Goal: Task Accomplishment & Management: Use online tool/utility

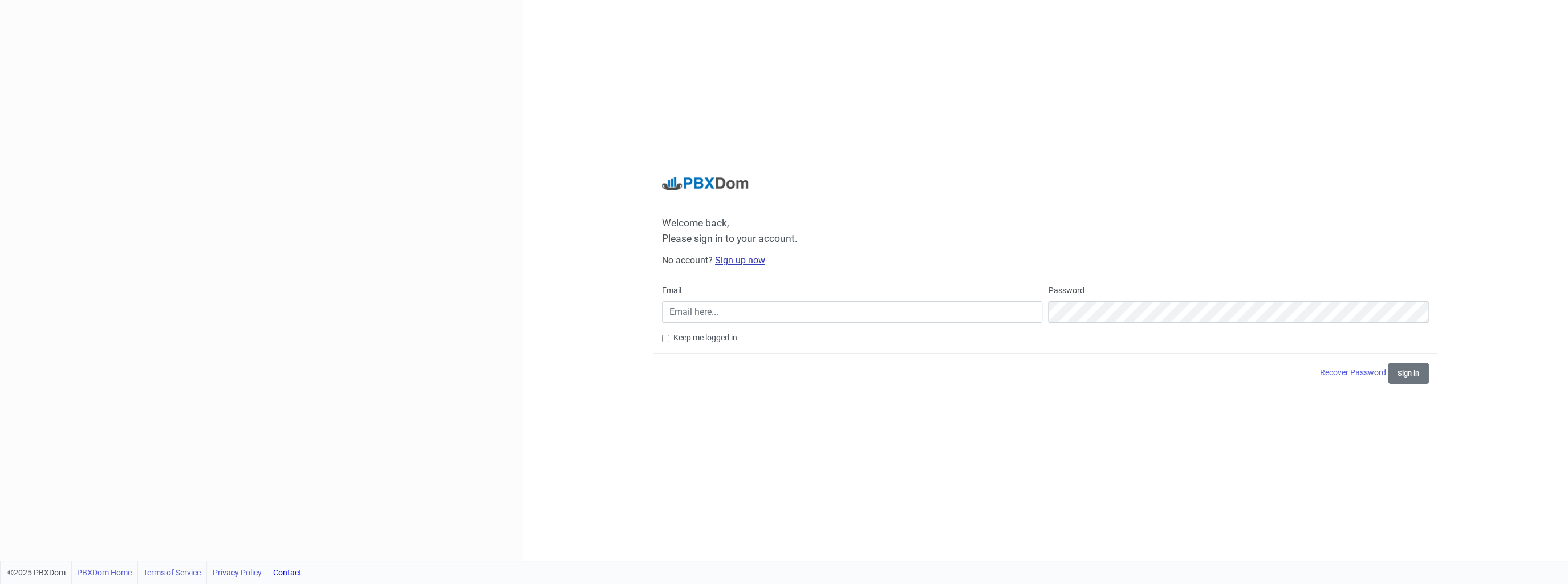
click at [750, 258] on link "Sign up now" at bounding box center [740, 260] width 50 height 11
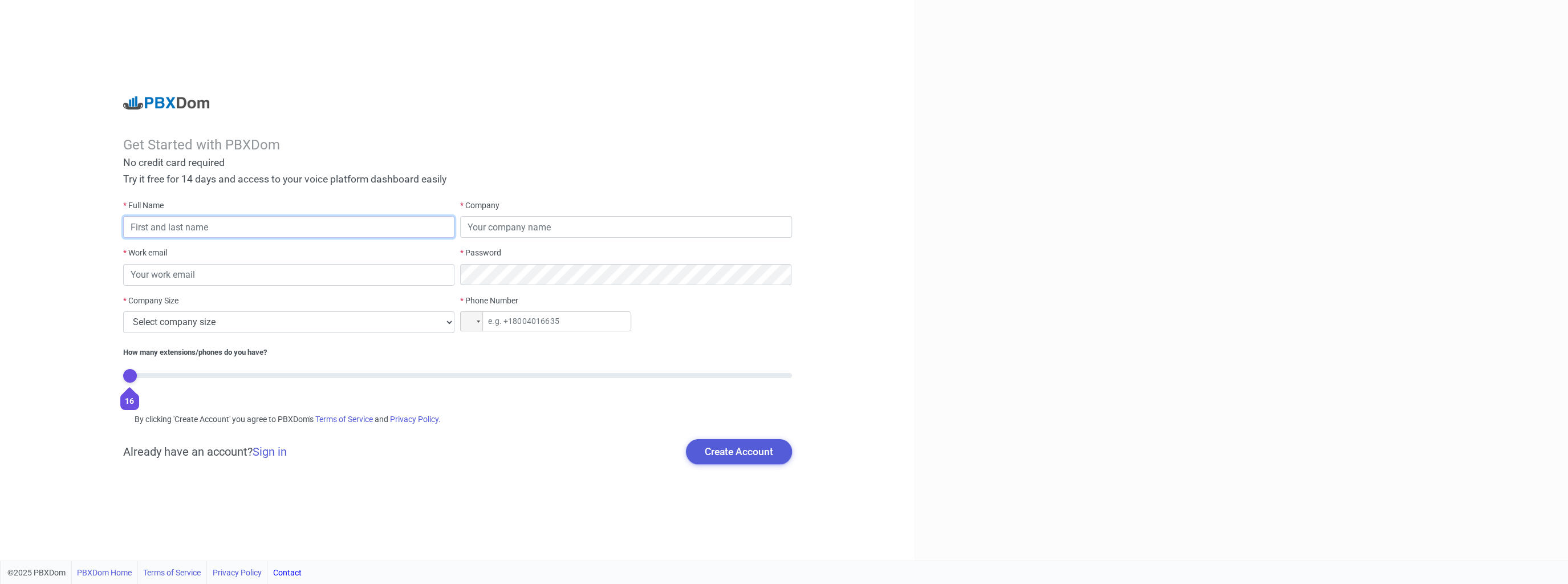
click at [205, 226] on input "text" at bounding box center [289, 226] width 331 height 21
click at [228, 222] on input "text" at bounding box center [289, 226] width 331 height 21
type input "[PERSON_NAME]"
type input "Cherokee Nation Tribal Government"
type input "[PERSON_NAME][EMAIL_ADDRESS][DOMAIN_NAME]"
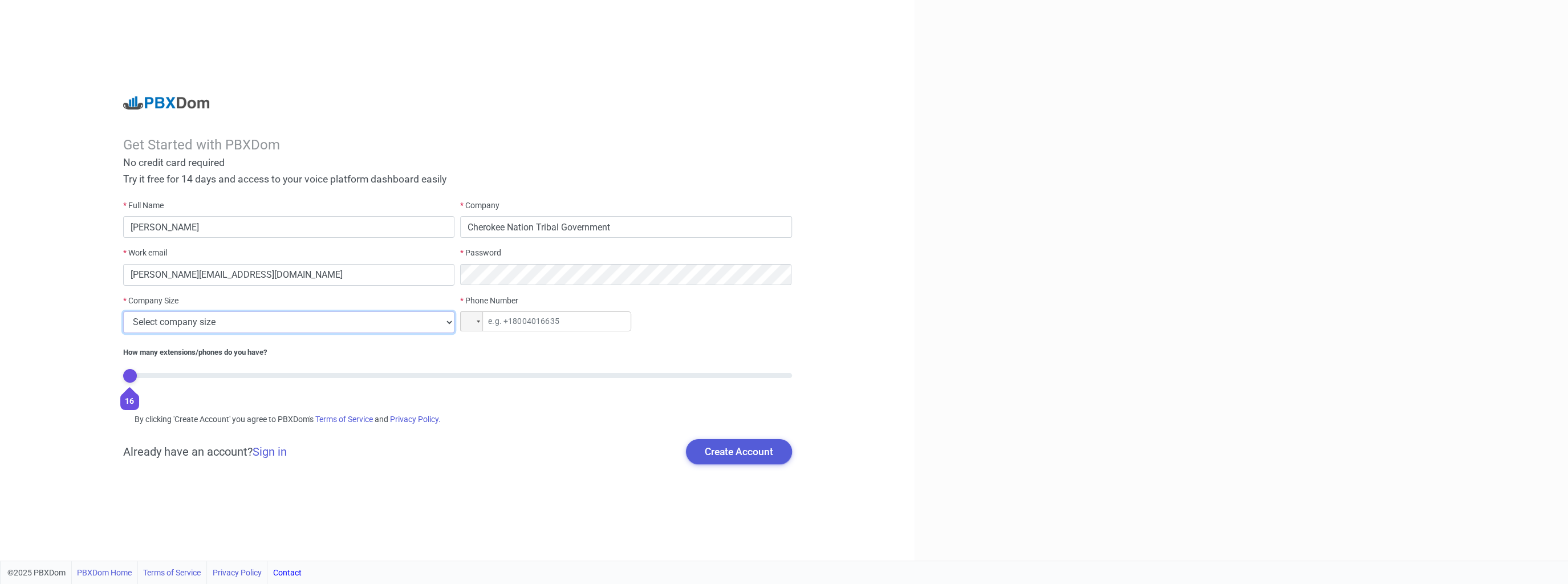
click at [363, 328] on select "Select company size 1 - 9 employees 10 - 49 employees 50 - 199 employees 200 - …" at bounding box center [289, 321] width 331 height 21
select select "6"
click at [123, 311] on select "Select company size 1 - 9 employees 10 - 49 employees 50 - 199 employees 200 - …" at bounding box center [289, 321] width 331 height 21
click at [550, 320] on input "tel" at bounding box center [546, 320] width 171 height 20
type input "+9"
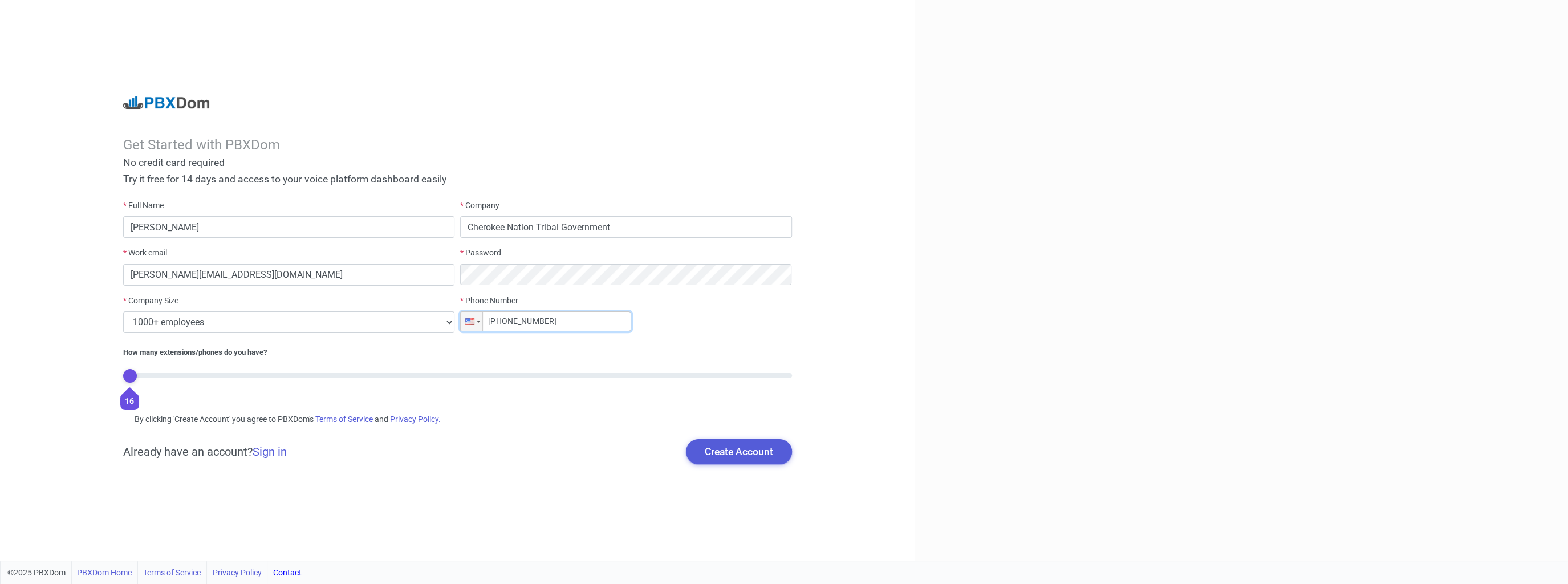
type input "+1 (918) 453-5623"
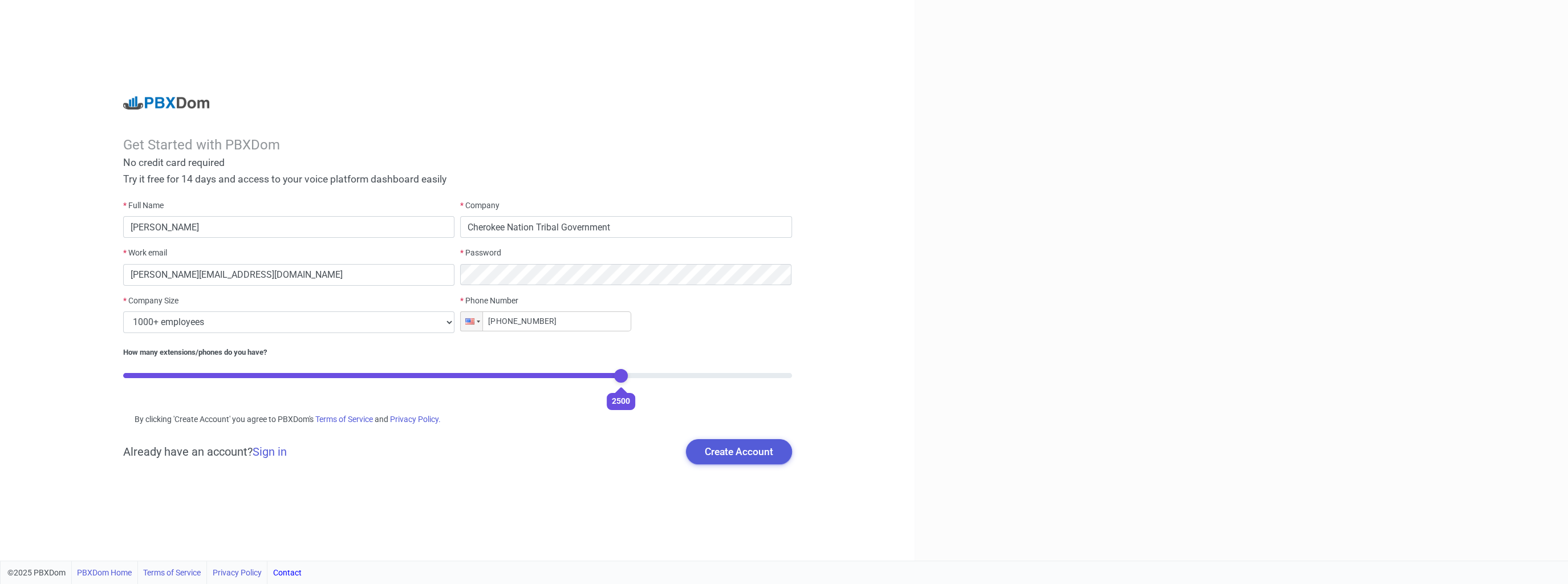
drag, startPoint x: 128, startPoint y: 378, endPoint x: 608, endPoint y: 404, distance: 480.7
type input "15"
click at [608, 378] on input "range" at bounding box center [457, 375] width 668 height 5
click at [736, 455] on button "Create Account" at bounding box center [739, 452] width 106 height 25
click at [668, 334] on div "* Phone Number Phone +1 (918) 453-5623" at bounding box center [626, 319] width 338 height 47
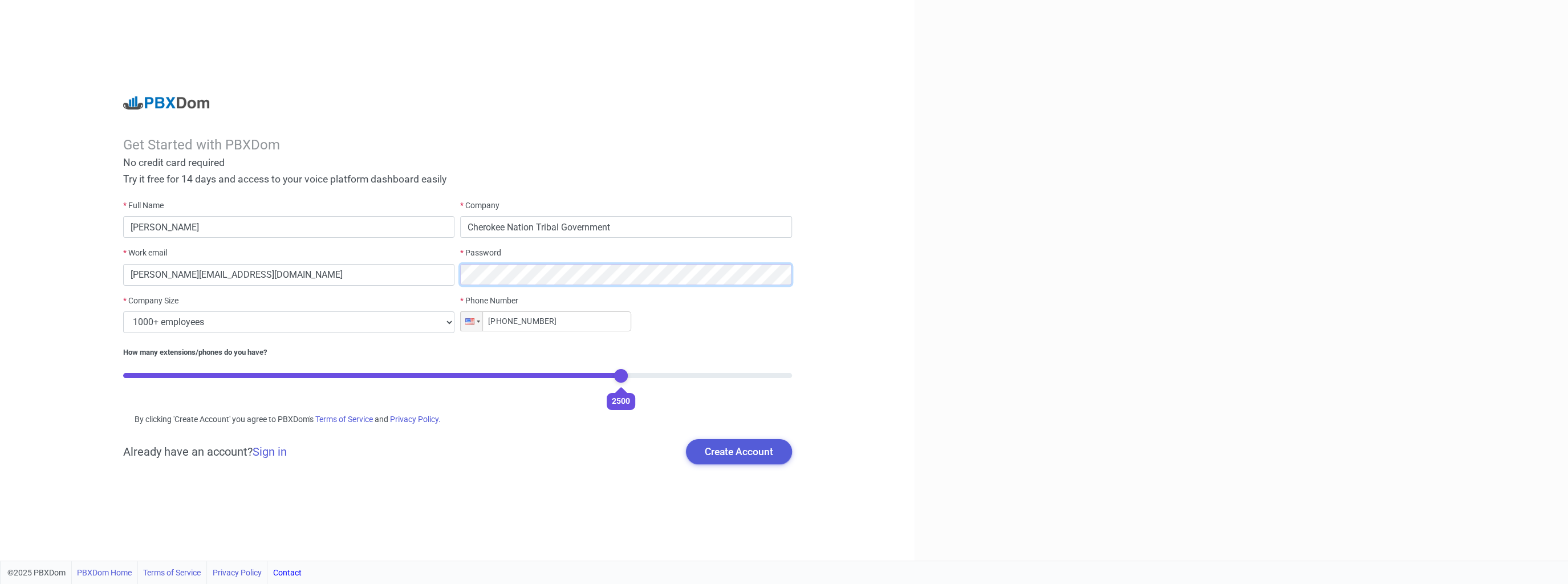
click at [426, 279] on div "* Full Name Tricia Moreland * Company Cherokee Nation Tribal Government * Work …" at bounding box center [457, 301] width 675 height 204
click at [457, 273] on div "* Password" at bounding box center [626, 271] width 338 height 47
click at [741, 457] on button "Create Account" at bounding box center [739, 452] width 106 height 25
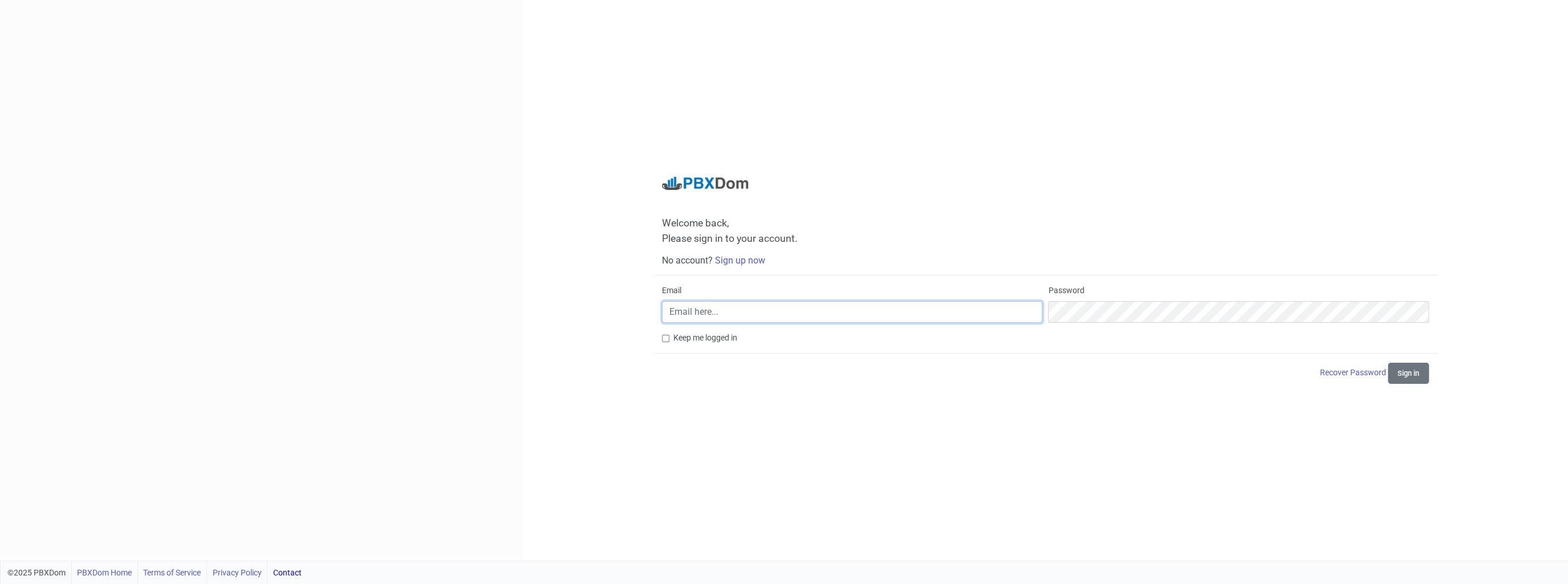
type input "[PERSON_NAME][EMAIL_ADDRESS][DOMAIN_NAME]"
click at [1406, 375] on button "Sign in" at bounding box center [1408, 373] width 41 height 21
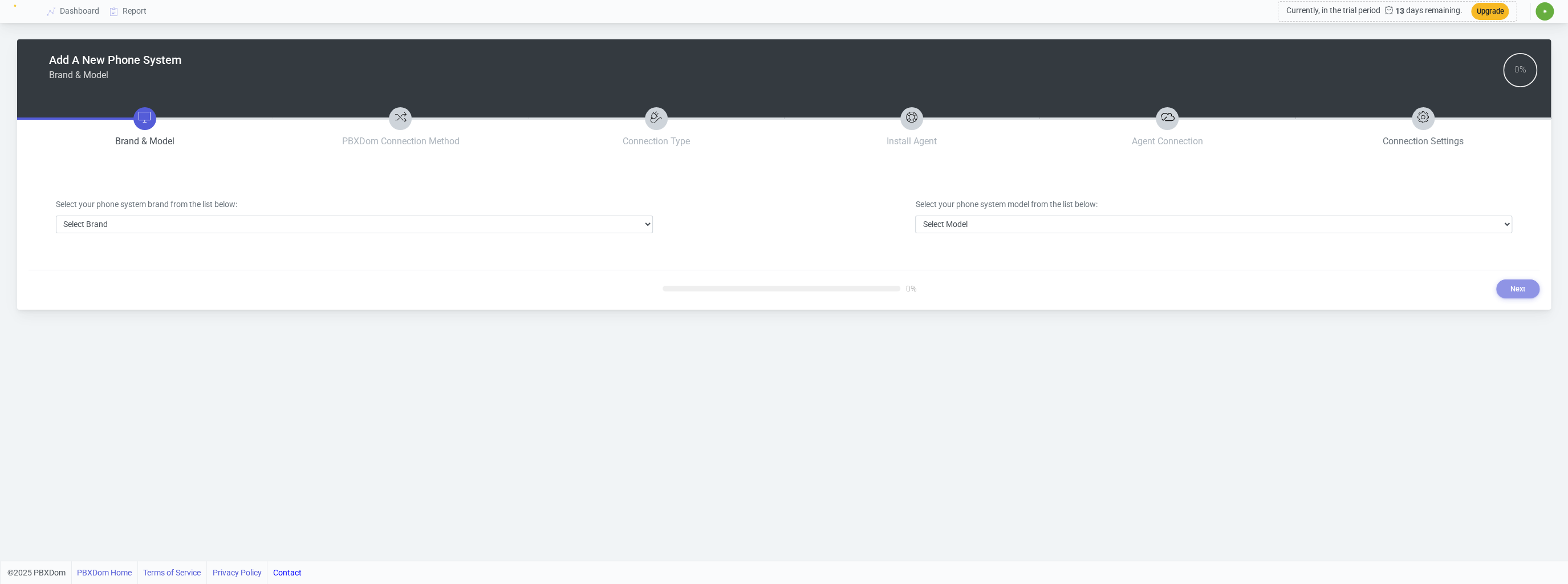
click at [1430, 121] on em at bounding box center [1422, 118] width 23 height 23
click at [1424, 123] on icon at bounding box center [1422, 117] width 13 height 13
click at [1430, 142] on span "Connection Settings" at bounding box center [1423, 142] width 81 height 11
click at [644, 221] on select "Select Brand 3CX Avaya Cisco FreePBX/Asterisk Mitel Panasonic Yeastar" at bounding box center [354, 224] width 597 height 17
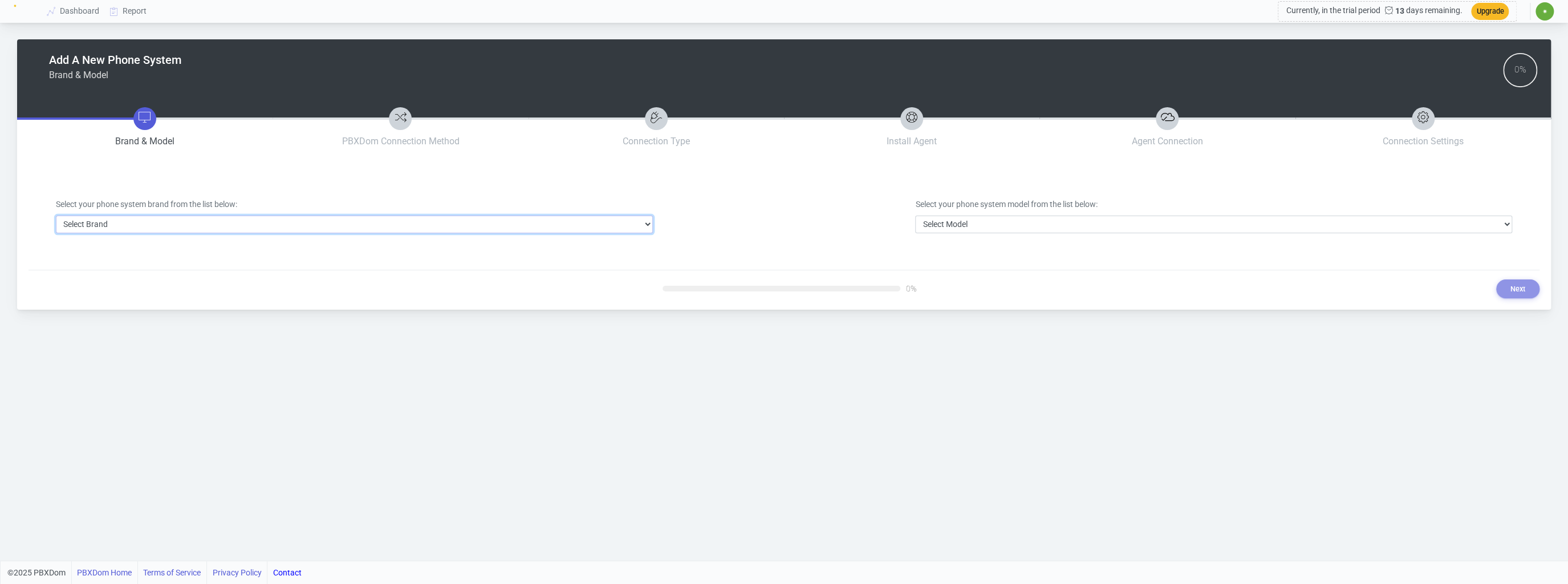
select select "5"
click at [56, 215] on select "Select Brand 3CX Avaya Cisco FreePBX/Asterisk Mitel Panasonic Yeastar" at bounding box center [354, 224] width 597 height 17
click at [1507, 224] on select "Select Model Business Edition 4000 or older Business Edition 6000/7000 CUCM bel…" at bounding box center [1214, 224] width 597 height 17
select select "62"
click at [915, 215] on select "Select Model Business Edition 4000 or older Business Edition 6000/7000 CUCM bel…" at bounding box center [1214, 224] width 597 height 17
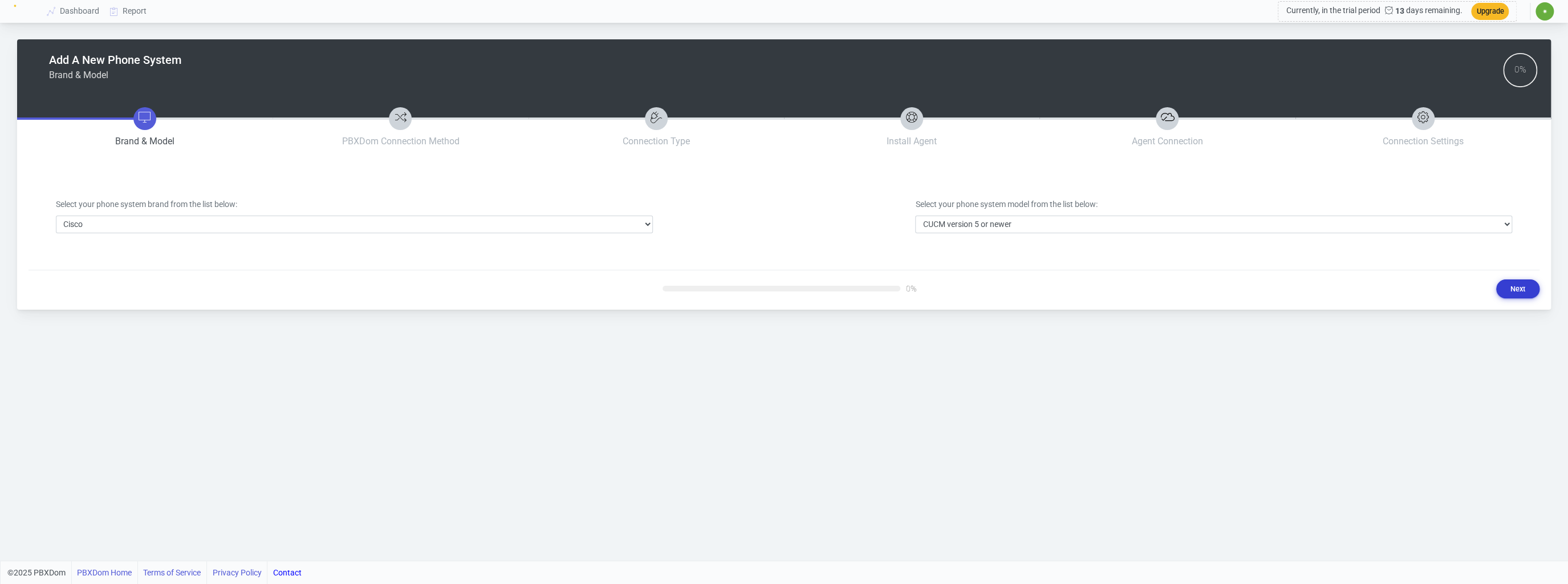
click at [1517, 288] on button "Next" at bounding box center [1517, 289] width 44 height 19
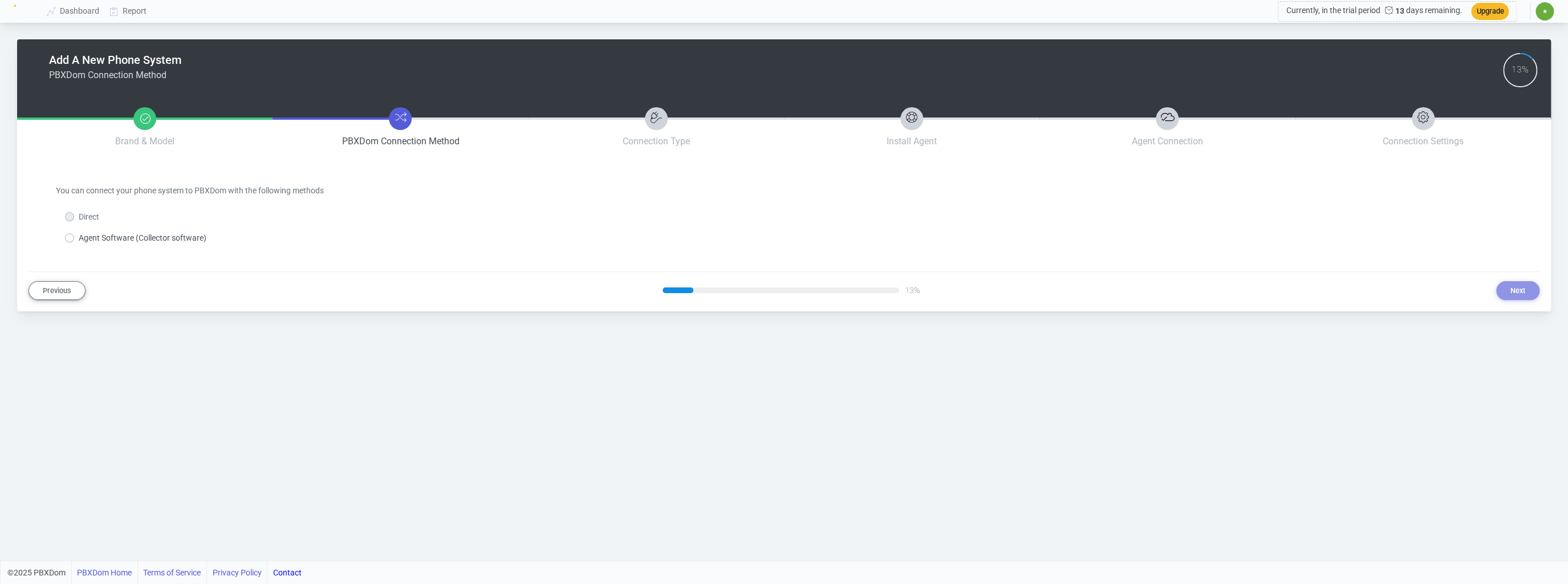
click at [78, 237] on label "Agent Software (Collector software)" at bounding box center [142, 237] width 127 height 12
click at [78, 237] on input "Agent Software (Collector software)" at bounding box center [81, 235] width 7 height 7
radio input "true"
click at [1517, 287] on button "Next" at bounding box center [1517, 290] width 44 height 19
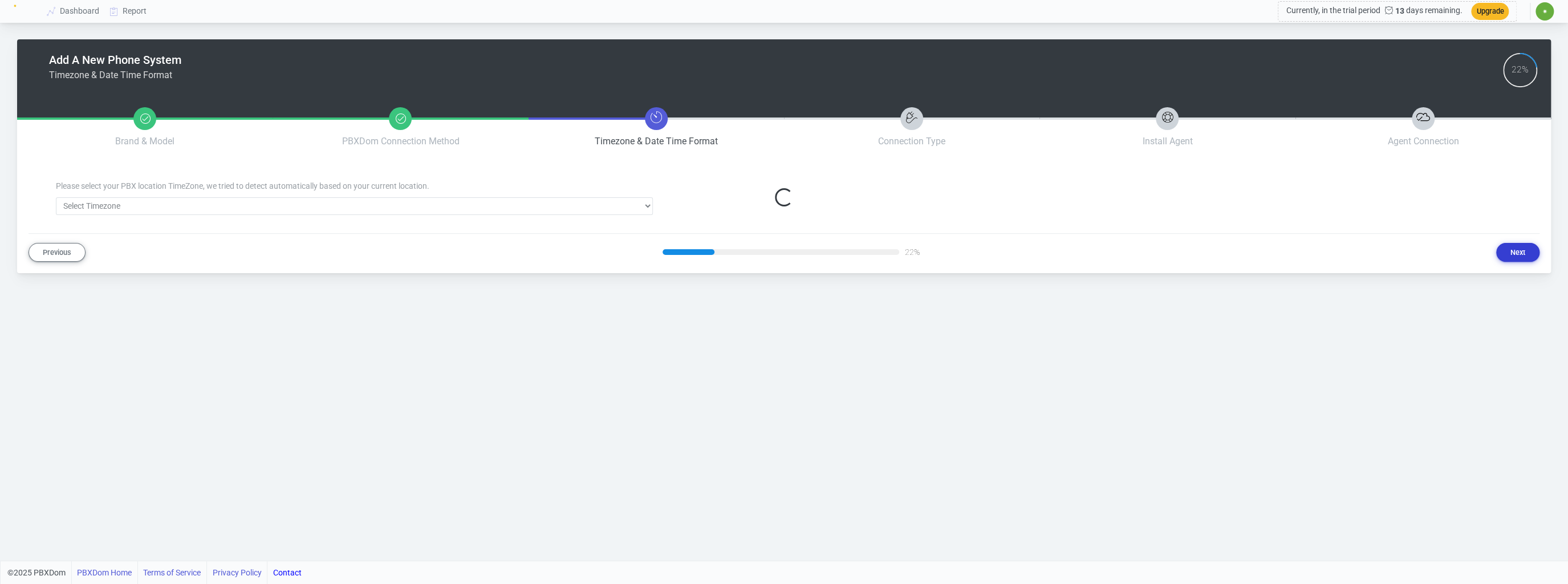
select select "382"
click at [1523, 255] on button "Next" at bounding box center [1517, 252] width 44 height 19
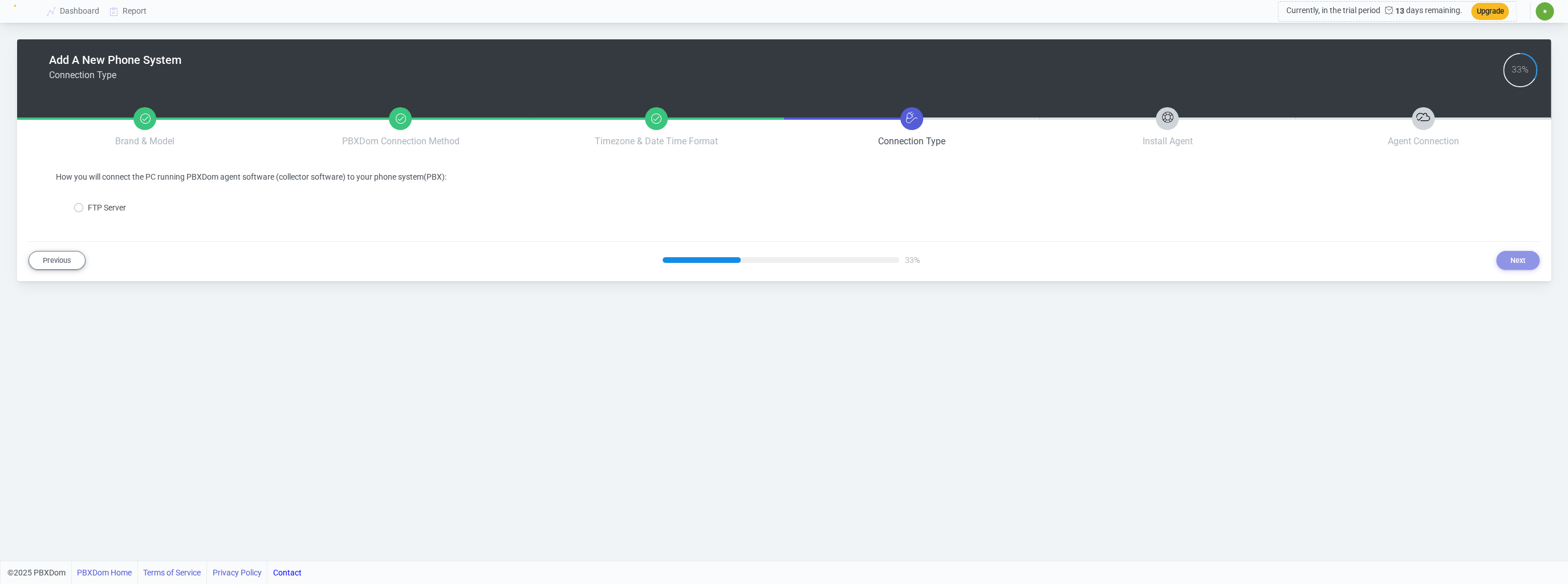
click at [88, 207] on label "FTP Server" at bounding box center [107, 207] width 38 height 12
click at [88, 207] on input "FTP Server" at bounding box center [91, 205] width 7 height 7
radio input "true"
click at [1521, 256] on button "Next" at bounding box center [1517, 260] width 44 height 19
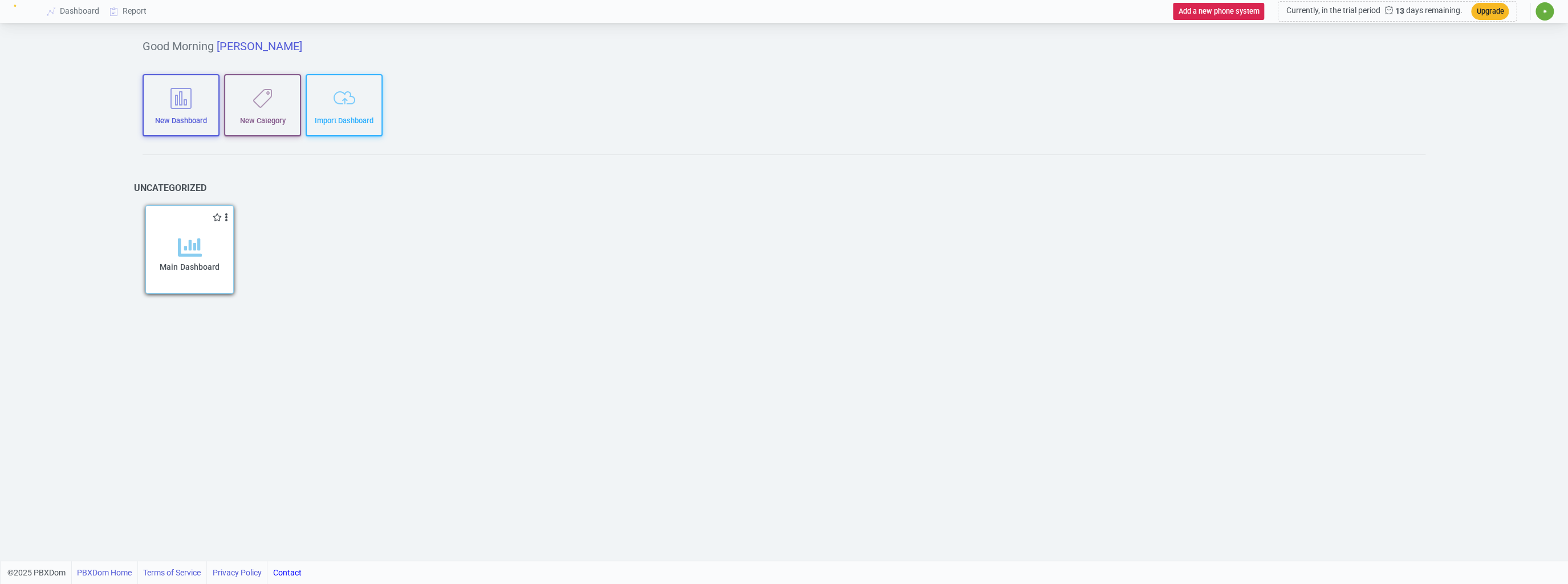
click at [189, 241] on icon at bounding box center [190, 248] width 24 height 24
